Goal: Find specific page/section: Find specific page/section

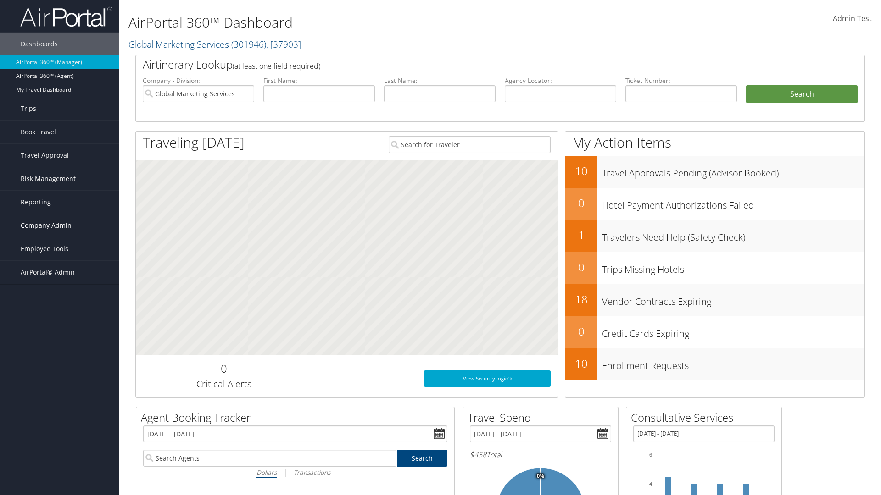
click at [60, 226] on span "Company Admin" at bounding box center [46, 225] width 51 height 23
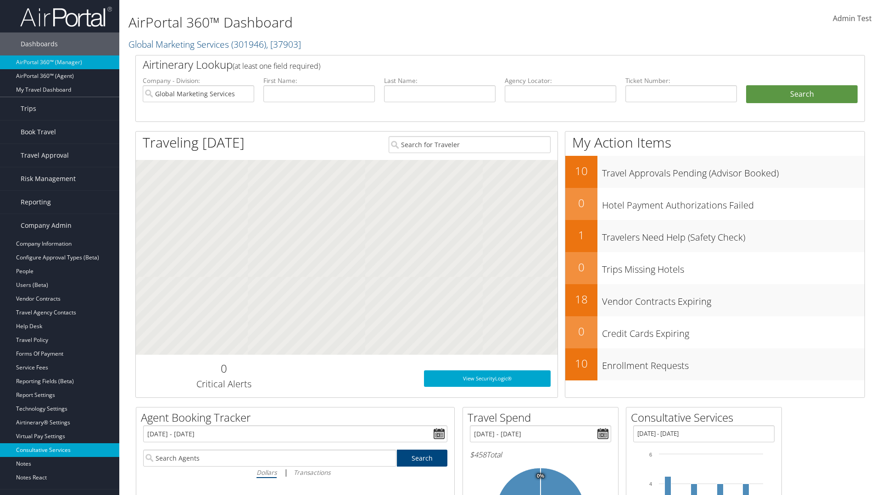
click at [60, 450] on link "Consultative Services" at bounding box center [59, 451] width 119 height 14
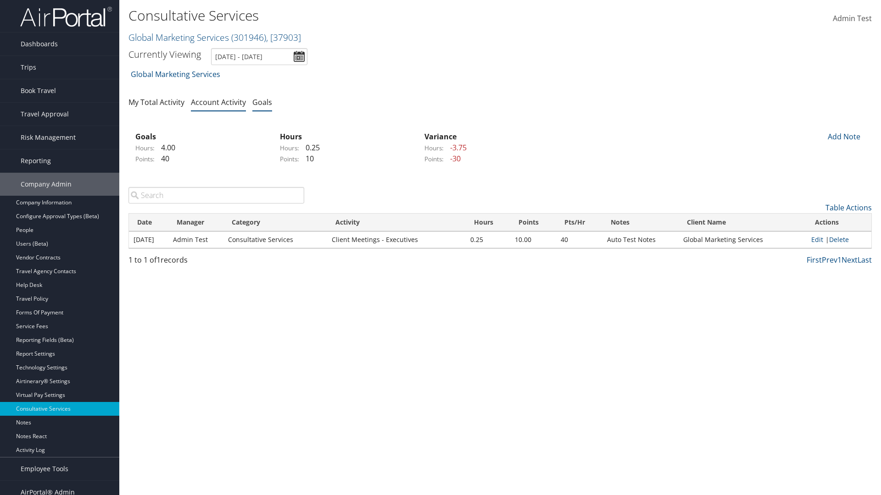
click at [262, 102] on link "Goals" at bounding box center [262, 102] width 20 height 10
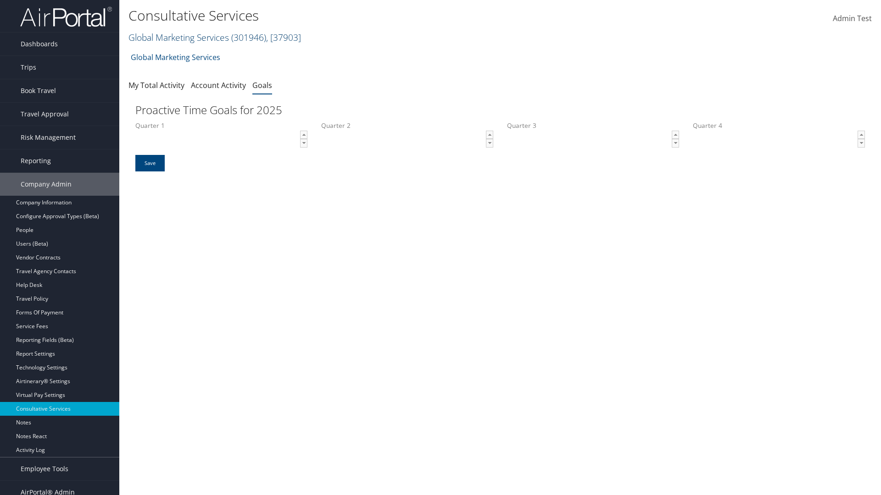
click at [178, 37] on link "Global Marketing Services ( 301946 ) , [ 37903 ]" at bounding box center [214, 37] width 172 height 12
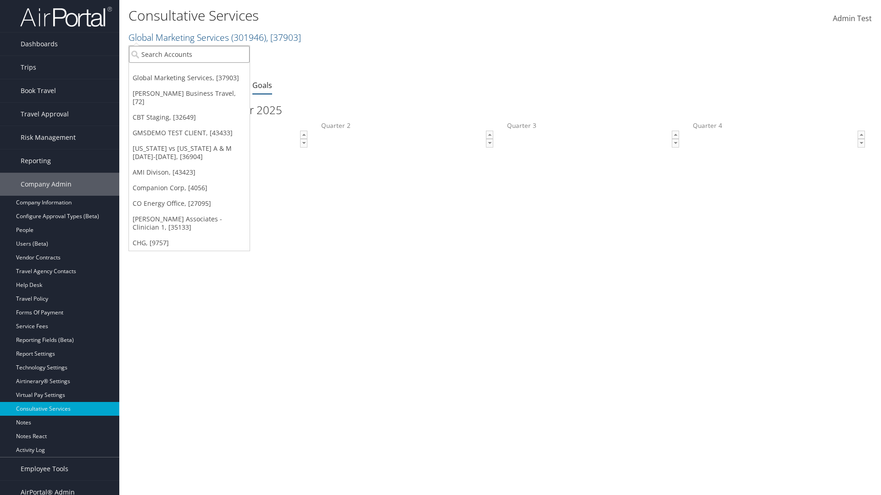
click at [189, 54] on input "search" at bounding box center [189, 54] width 121 height 17
type input "Global Marketing Services"
click at [198, 71] on div "Global Marketing Services (301946), [37903]" at bounding box center [198, 71] width 148 height 8
